Goal: Information Seeking & Learning: Learn about a topic

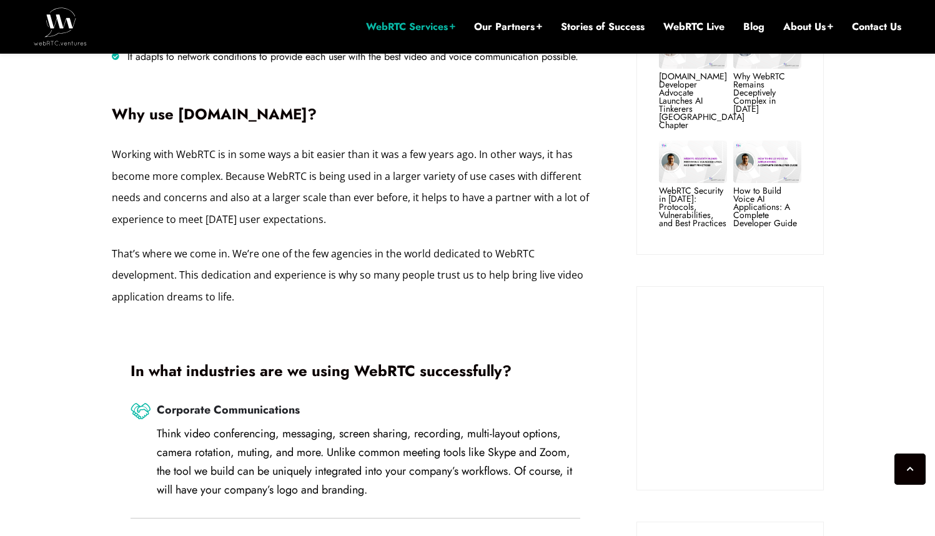
scroll to position [736, 0]
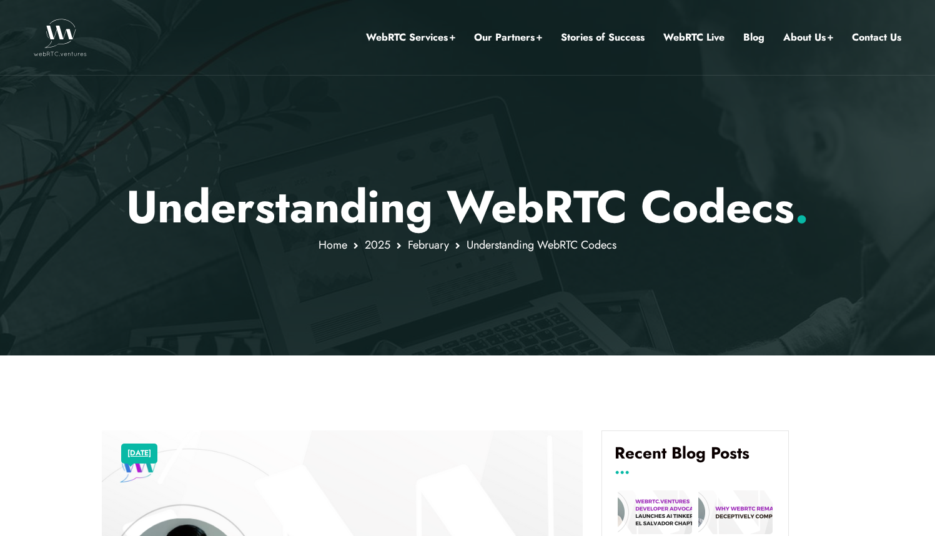
scroll to position [524, 0]
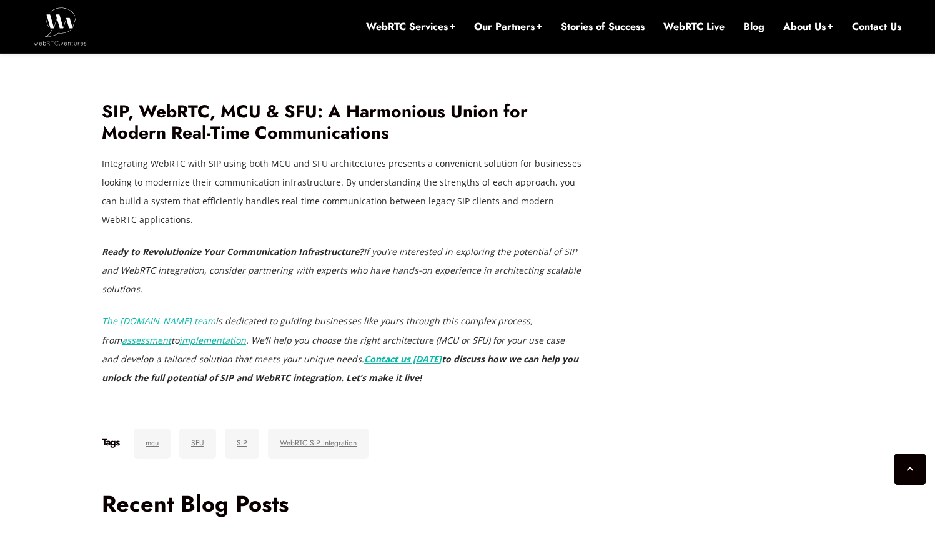
scroll to position [3216, 0]
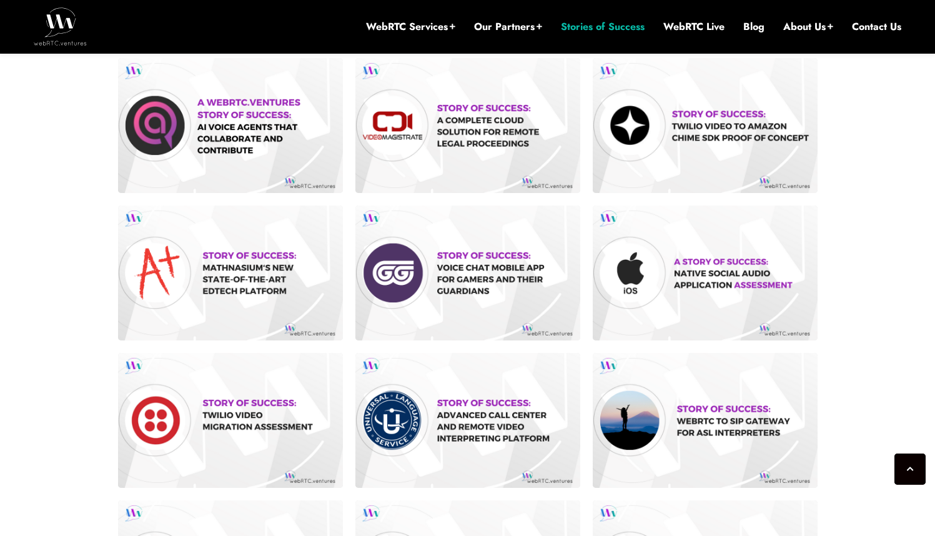
scroll to position [457, 0]
